Goal: Task Accomplishment & Management: Complete application form

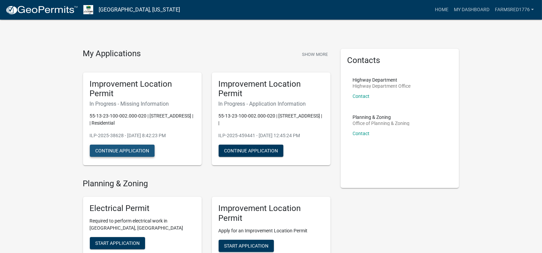
click at [123, 152] on button "Continue Application" at bounding box center [122, 151] width 65 height 12
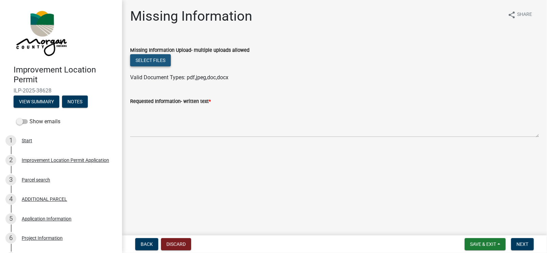
click at [146, 59] on button "Select files" at bounding box center [150, 60] width 41 height 12
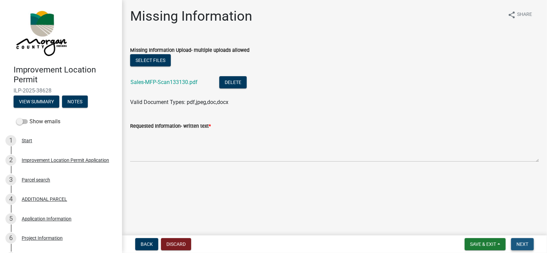
click at [526, 246] on span "Next" at bounding box center [522, 244] width 12 height 5
click at [521, 245] on span "Next" at bounding box center [522, 244] width 12 height 5
click at [155, 59] on button "Select files" at bounding box center [150, 60] width 41 height 12
click at [162, 83] on link "Sales-MFP-Scan133130.pdf" at bounding box center [163, 82] width 67 height 6
click at [148, 119] on div "Requested Information- written text * Required" at bounding box center [334, 141] width 409 height 58
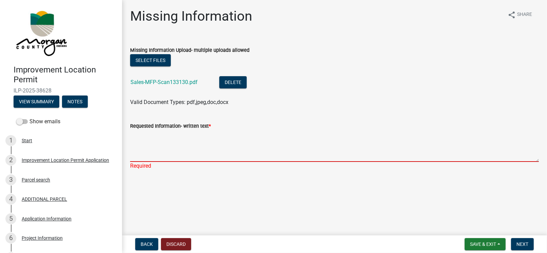
click at [145, 157] on textarea "Requested Information- written text *" at bounding box center [334, 146] width 409 height 32
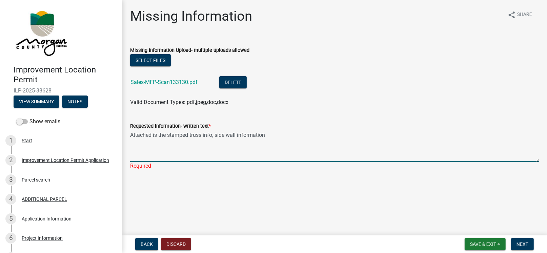
click at [212, 134] on textarea "Attached is the stamped truss info, side wall information" at bounding box center [334, 146] width 409 height 32
drag, startPoint x: 264, startPoint y: 134, endPoint x: 170, endPoint y: 137, distance: 94.6
click at [169, 137] on textarea "Attached is the stamped truss info, side wall information" at bounding box center [334, 146] width 409 height 32
type textarea "Attached is the requested information: stamped truss, side wall, and post layou…"
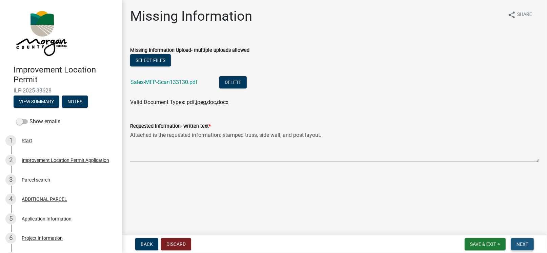
click at [523, 245] on span "Next" at bounding box center [522, 244] width 12 height 5
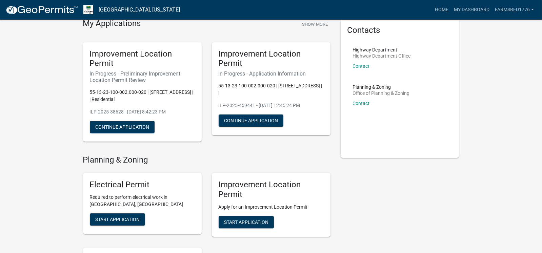
scroll to position [25, 0]
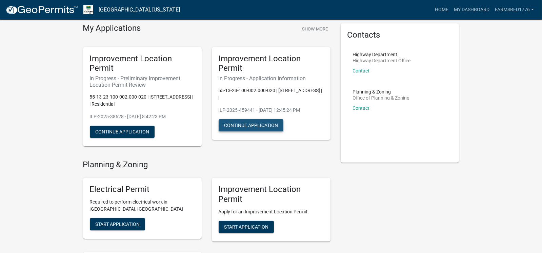
click at [246, 121] on button "Continue Application" at bounding box center [251, 125] width 65 height 12
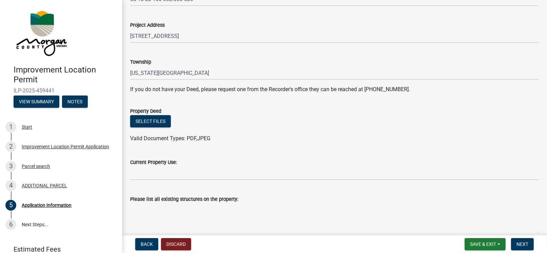
scroll to position [8, 0]
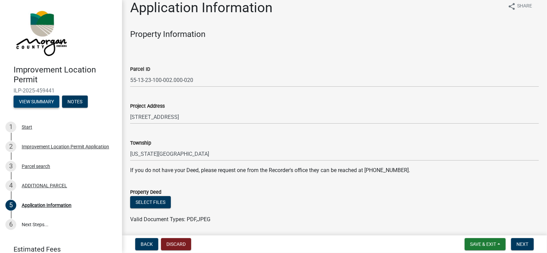
click at [34, 105] on button "View Summary" at bounding box center [37, 102] width 46 height 12
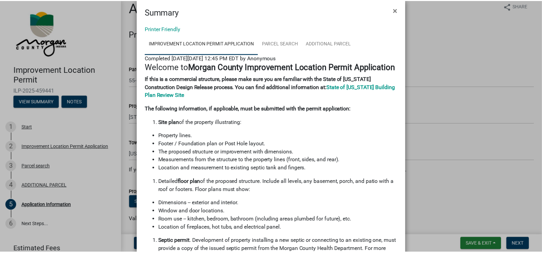
scroll to position [0, 0]
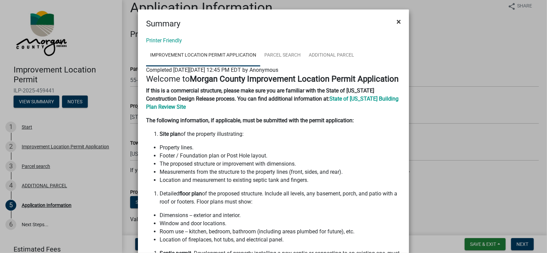
click at [397, 22] on span "×" at bounding box center [398, 21] width 4 height 9
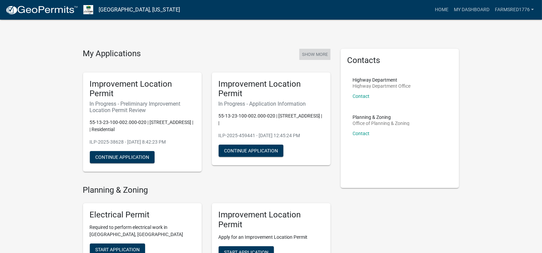
click at [314, 55] on button "Show More" at bounding box center [314, 54] width 31 height 11
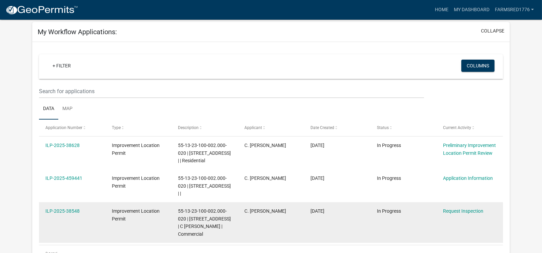
scroll to position [79, 0]
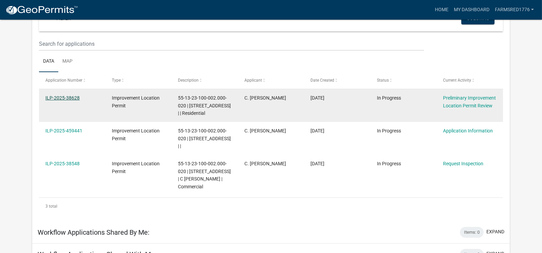
click at [72, 97] on link "ILP-2025-38628" at bounding box center [62, 97] width 34 height 5
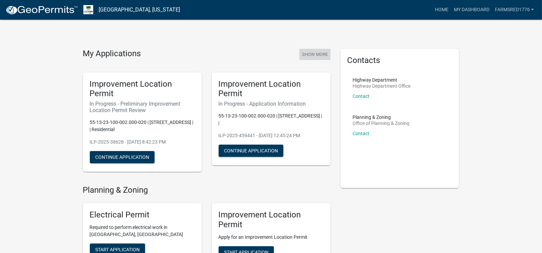
click at [311, 51] on button "Show More" at bounding box center [314, 54] width 31 height 11
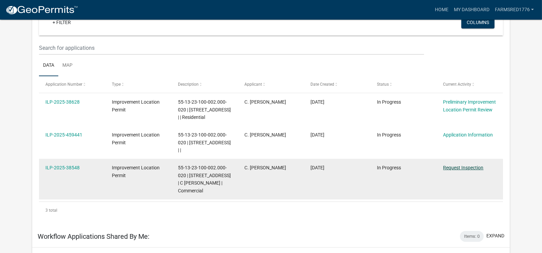
scroll to position [63, 0]
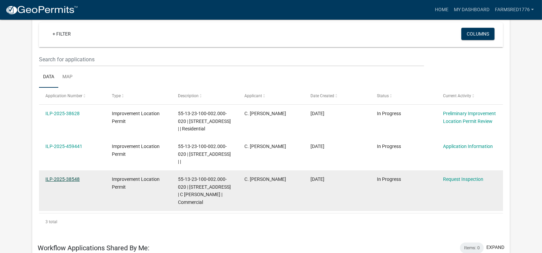
click at [70, 182] on link "ILP-2025-38548" at bounding box center [62, 178] width 34 height 5
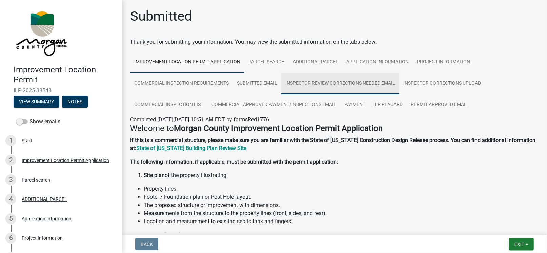
click at [328, 82] on link "Inspector Review Corrections Needed Email" at bounding box center [340, 84] width 118 height 22
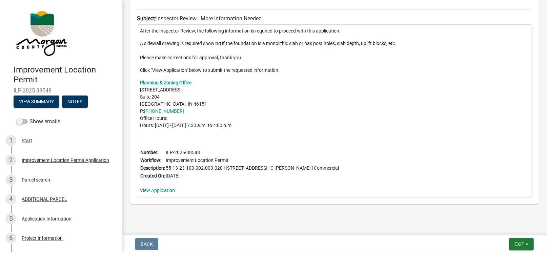
scroll to position [214, 0]
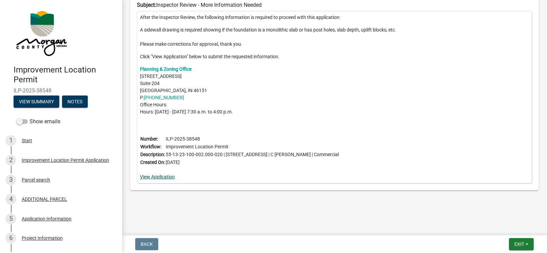
click at [165, 177] on link "View Application" at bounding box center [157, 176] width 35 height 5
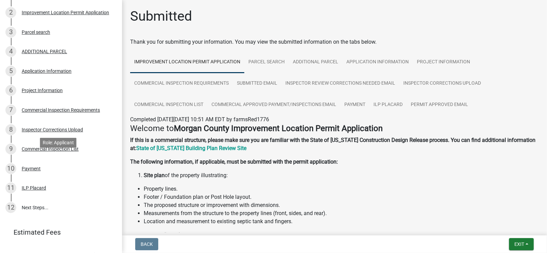
scroll to position [158, 0]
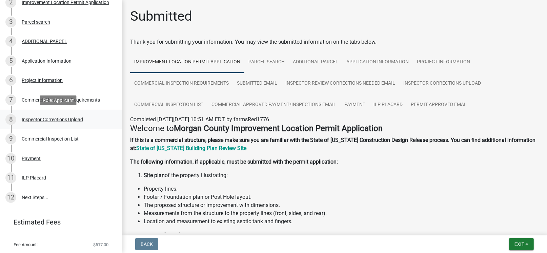
click at [57, 119] on div "Inspector Corrections Upload" at bounding box center [52, 119] width 61 height 5
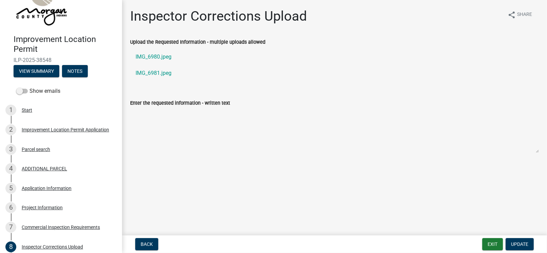
scroll to position [0, 0]
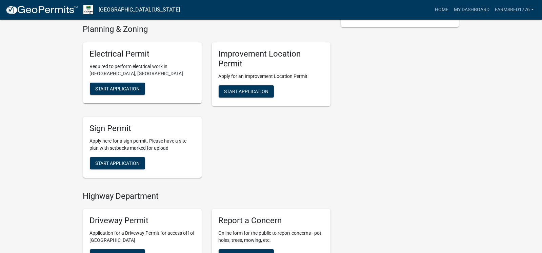
scroll to position [25, 0]
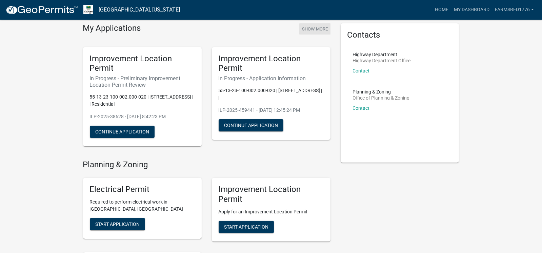
click at [314, 28] on button "Show More" at bounding box center [314, 28] width 31 height 11
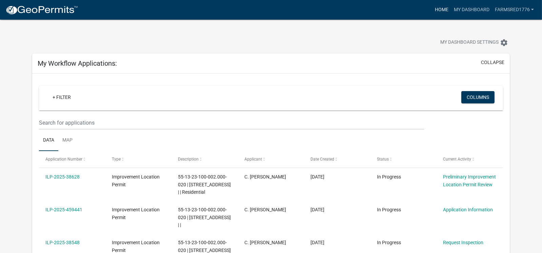
click at [444, 9] on link "Home" at bounding box center [441, 9] width 19 height 13
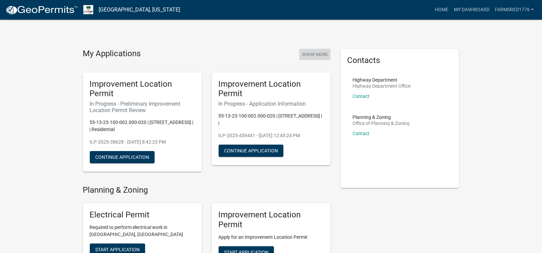
click at [314, 56] on button "Show More" at bounding box center [314, 54] width 31 height 11
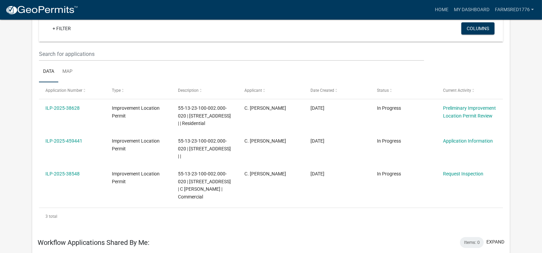
scroll to position [79, 0]
